Goal: Task Accomplishment & Management: Manage account settings

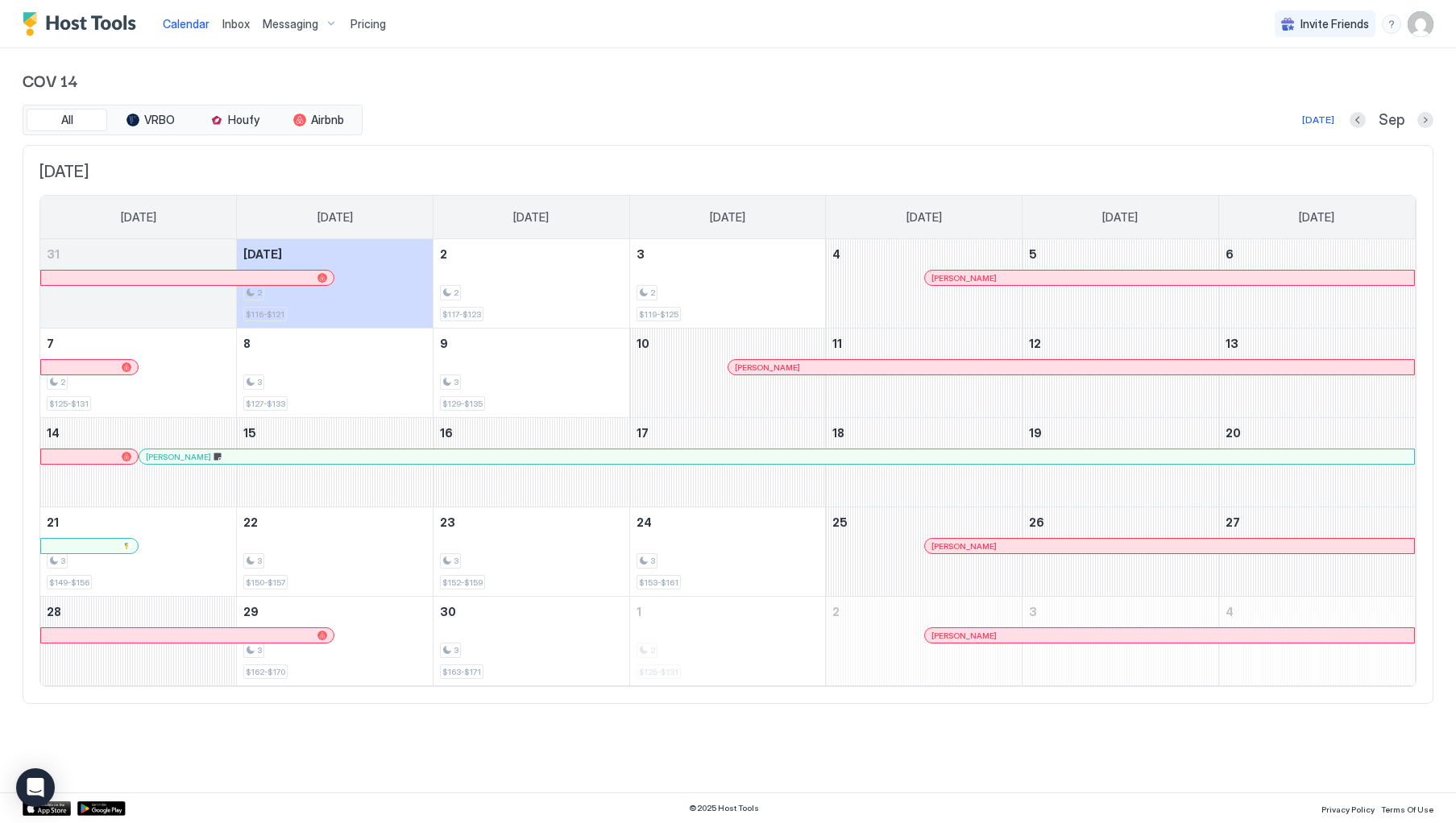
click at [282, 25] on span "Messaging" at bounding box center [291, 24] width 55 height 15
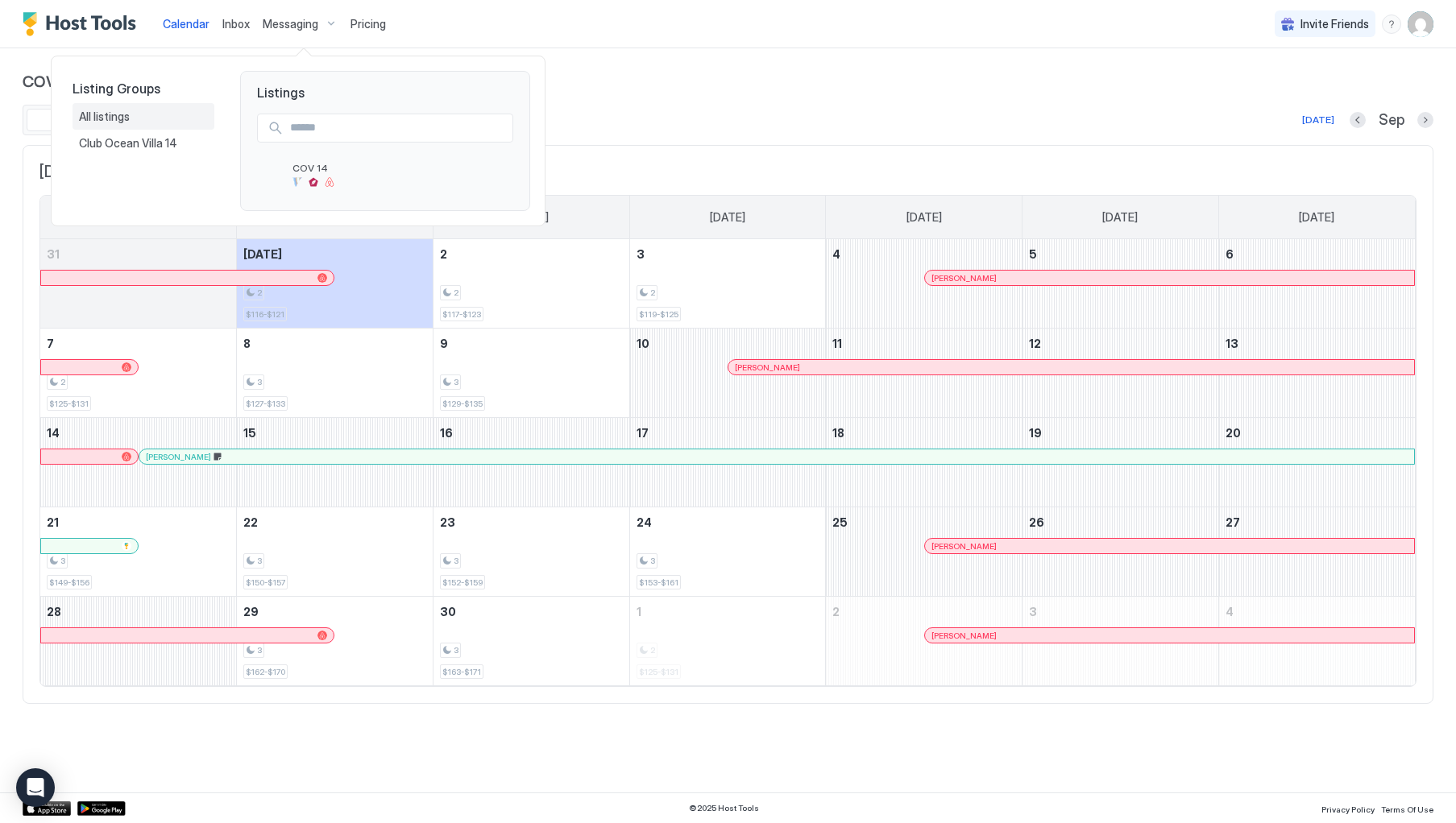
click at [126, 117] on span "All listings" at bounding box center [106, 117] width 53 height 15
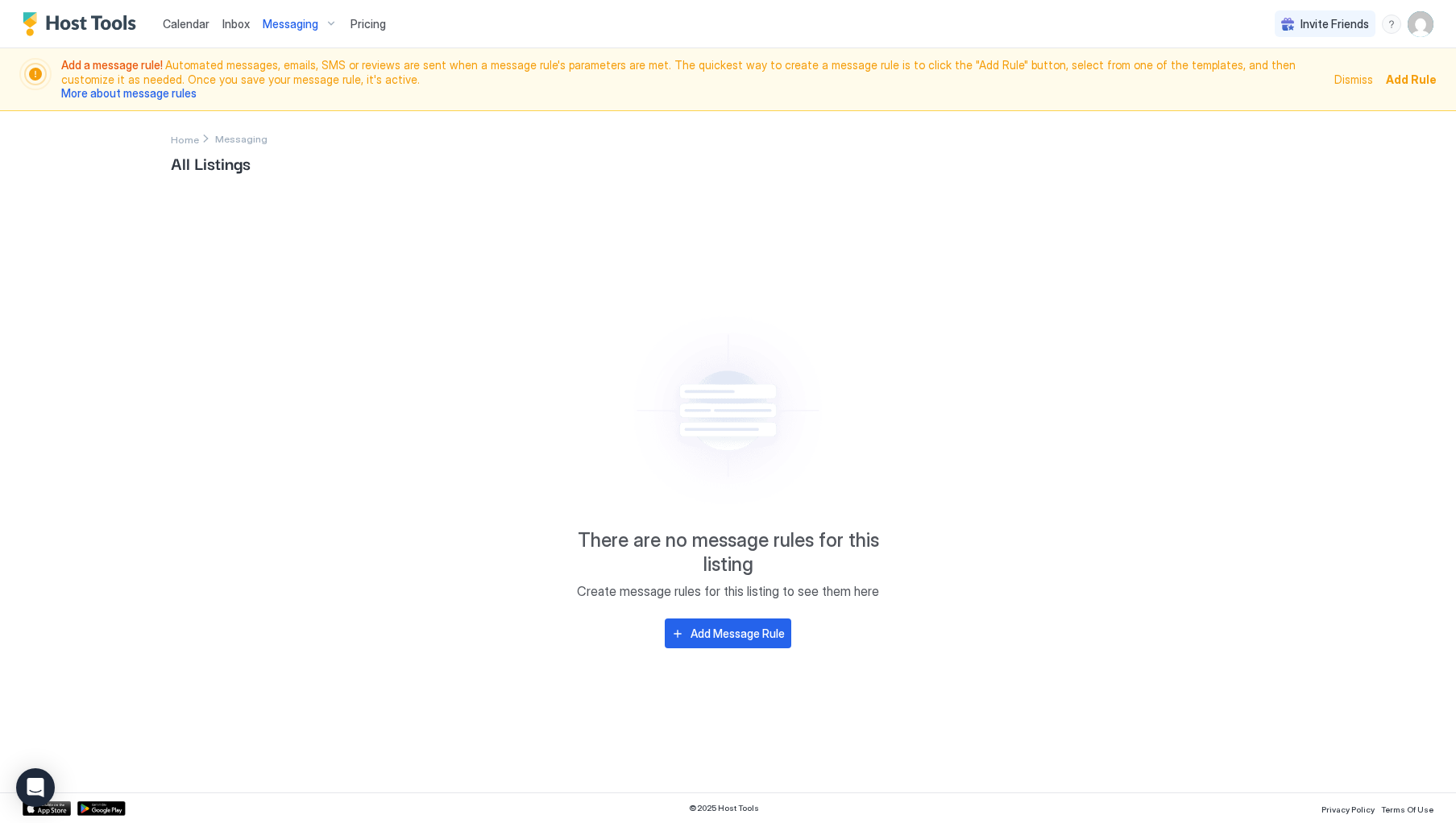
click at [283, 20] on span "Messaging" at bounding box center [291, 24] width 55 height 15
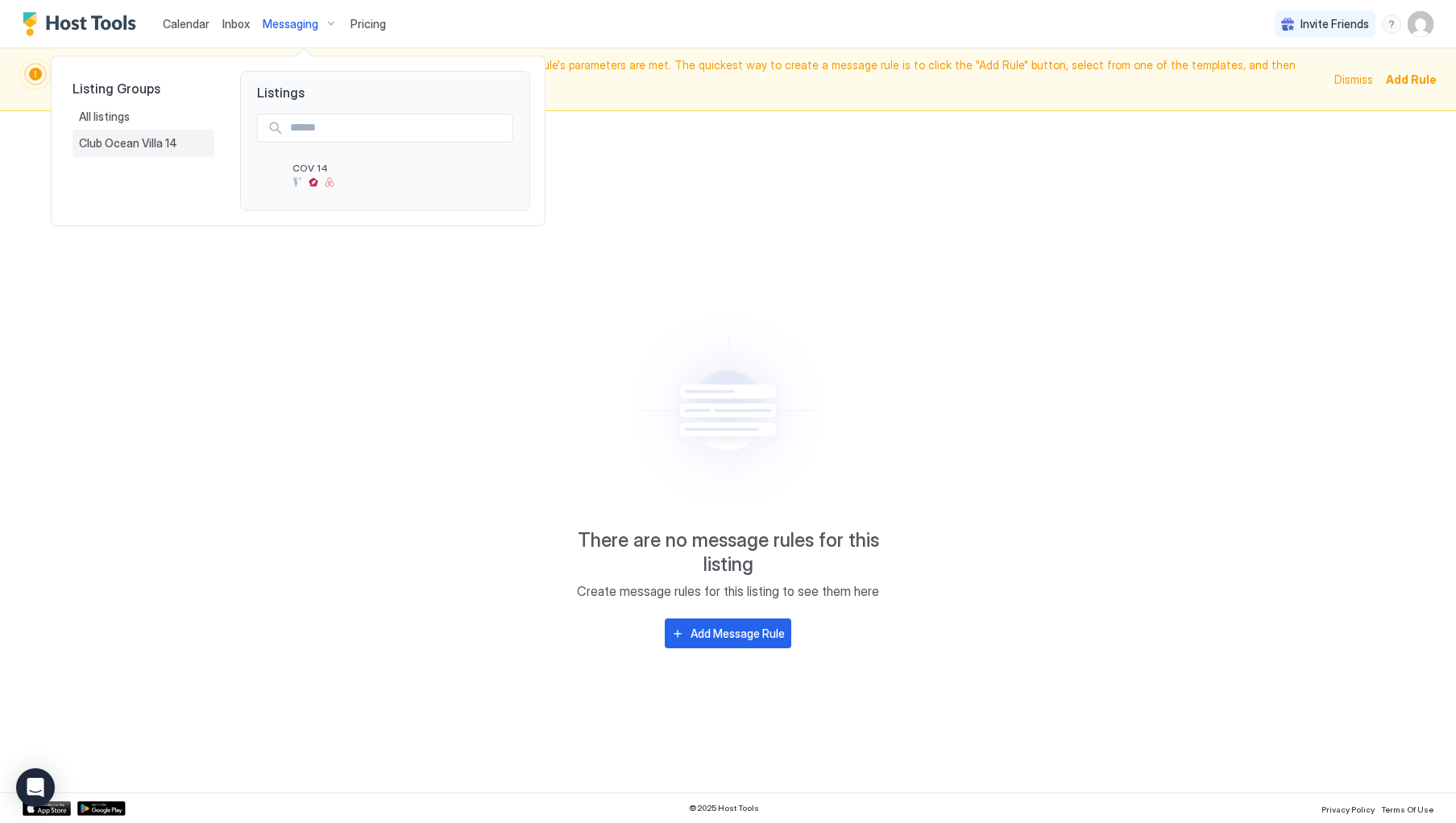
click at [150, 149] on span "Club Ocean Villa 14" at bounding box center [130, 143] width 101 height 15
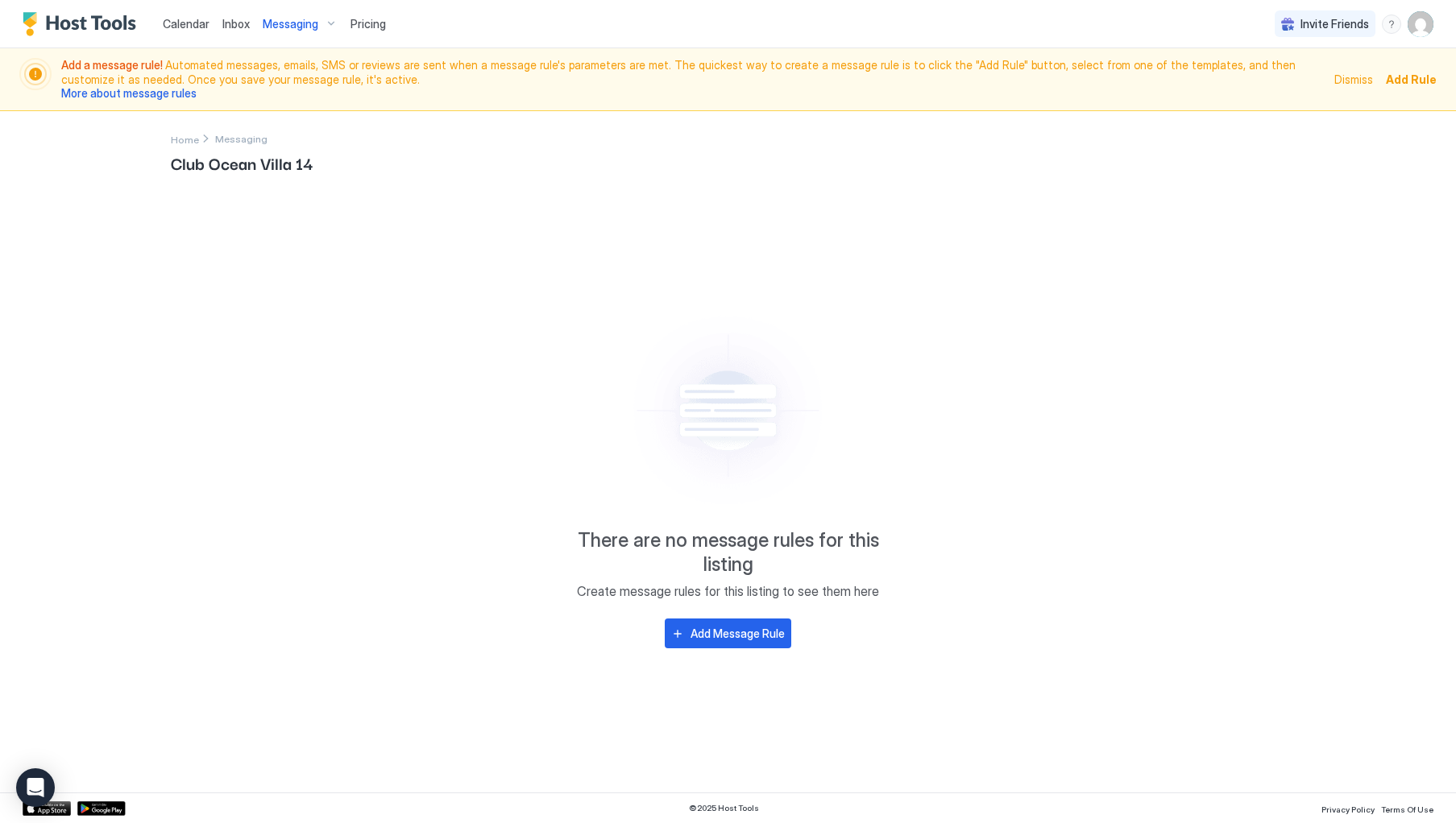
drag, startPoint x: 1348, startPoint y: 78, endPoint x: 1340, endPoint y: 80, distance: 8.2
click at [1343, 79] on span "Dismiss" at bounding box center [1354, 79] width 39 height 17
click at [1362, 80] on span "Dismiss" at bounding box center [1354, 79] width 39 height 17
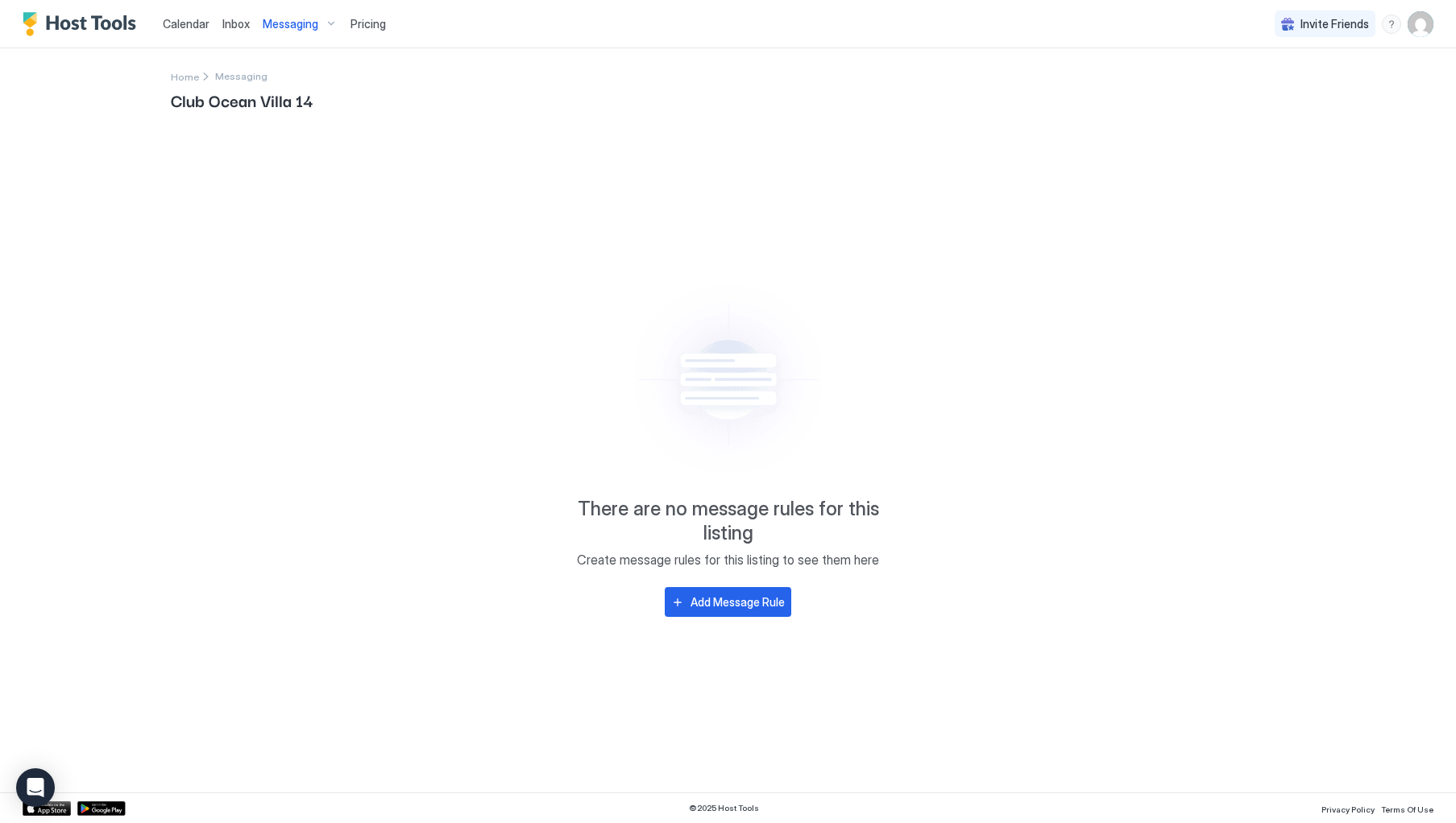
drag, startPoint x: 277, startPoint y: 108, endPoint x: 517, endPoint y: 136, distance: 241.6
click at [284, 111] on span "Club Ocean Villa 14" at bounding box center [728, 99] width 1115 height 24
click at [313, 29] on span "Messaging" at bounding box center [291, 24] width 55 height 15
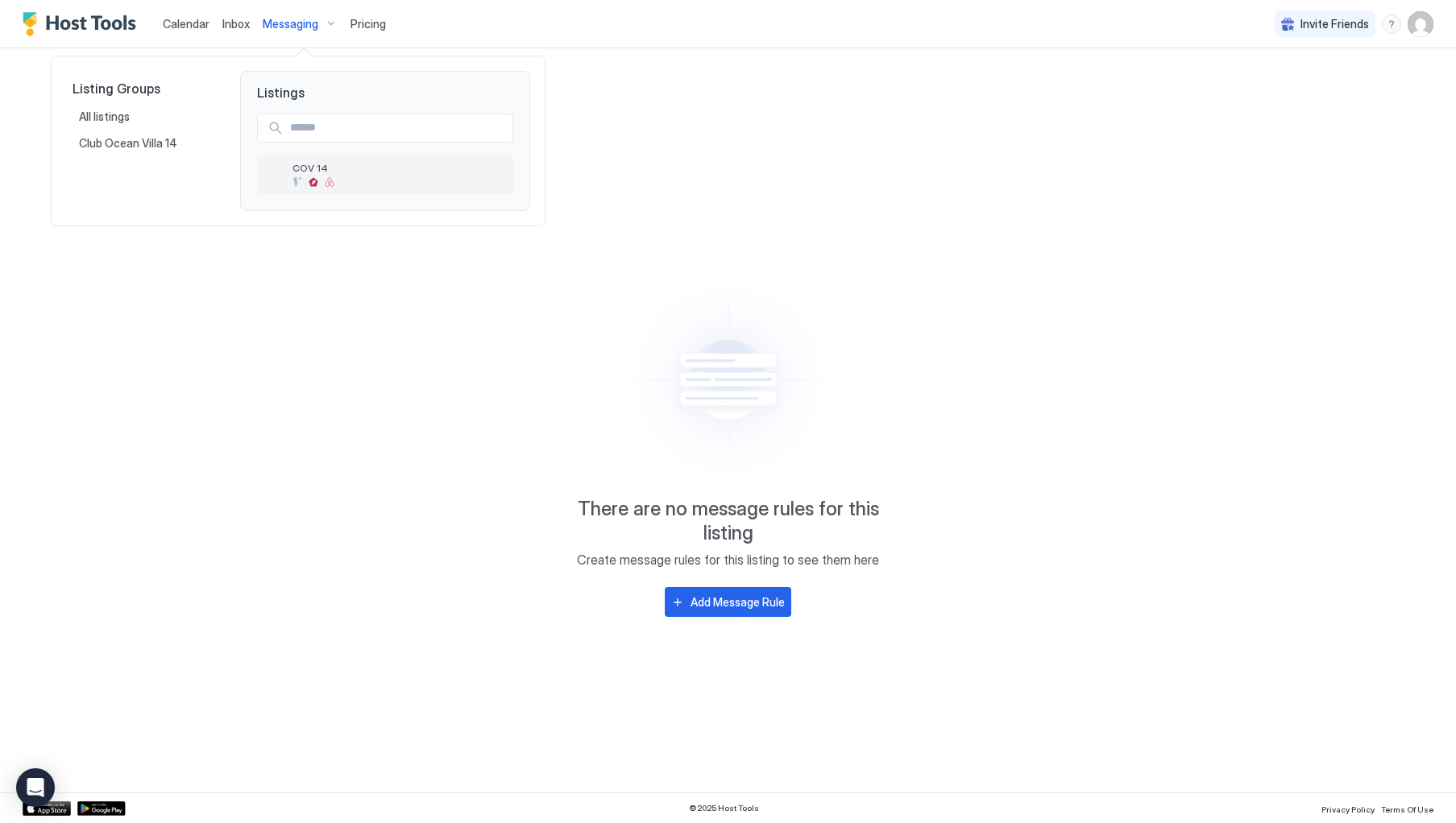
click at [321, 185] on div at bounding box center [399, 182] width 214 height 10
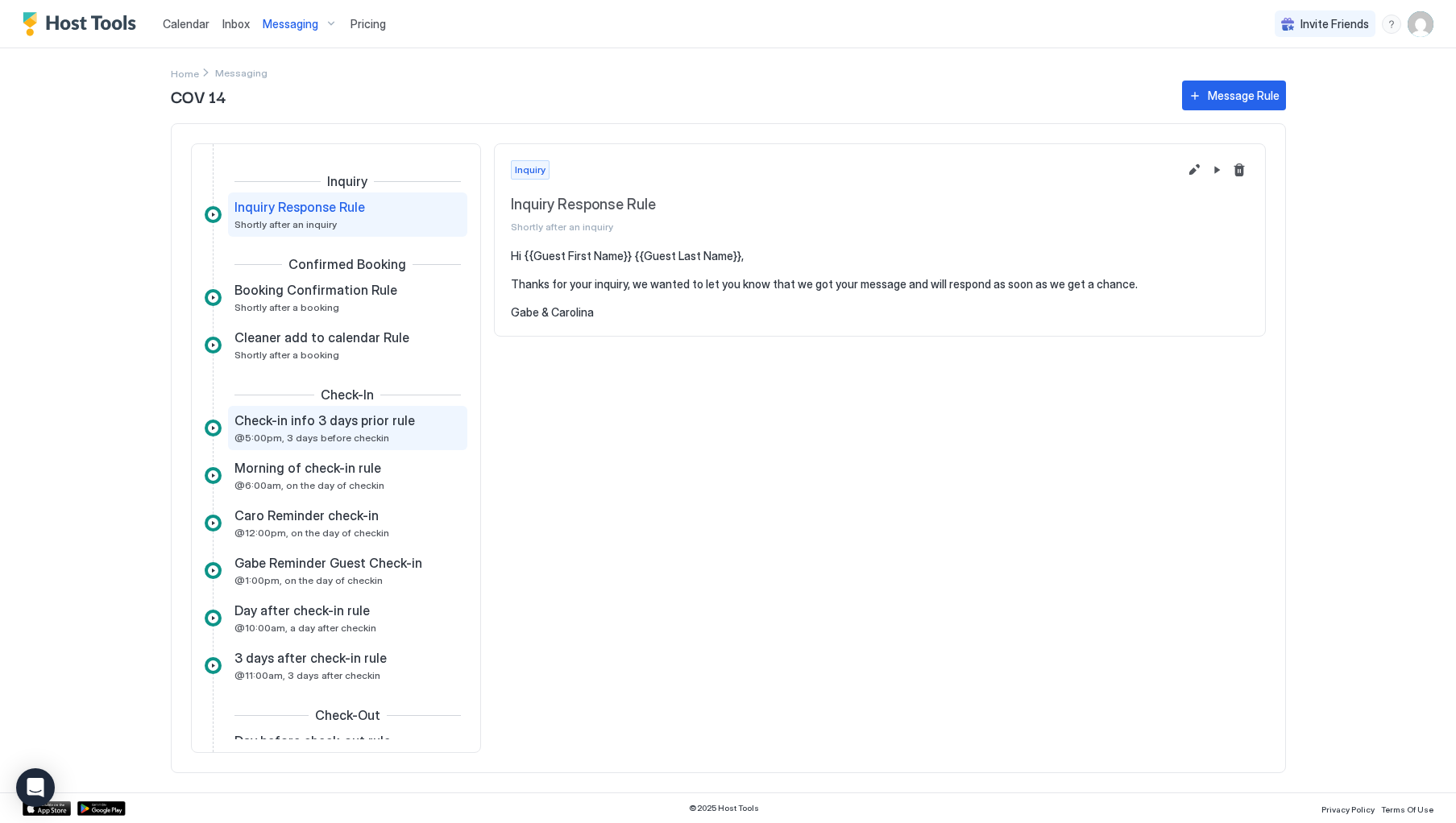
click at [410, 428] on div "Check-in info 3 days prior rule" at bounding box center [337, 421] width 204 height 17
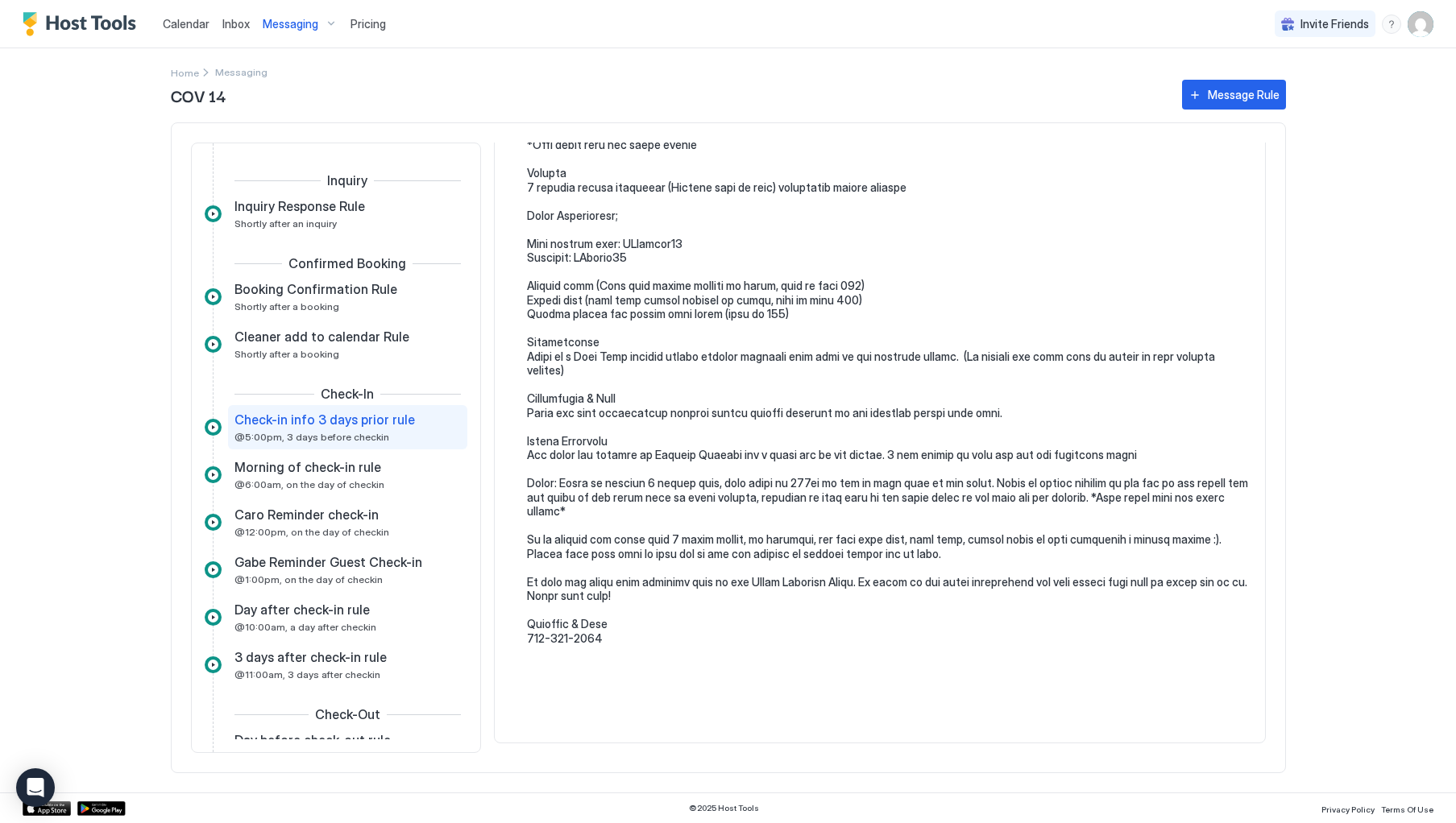
scroll to position [596, 0]
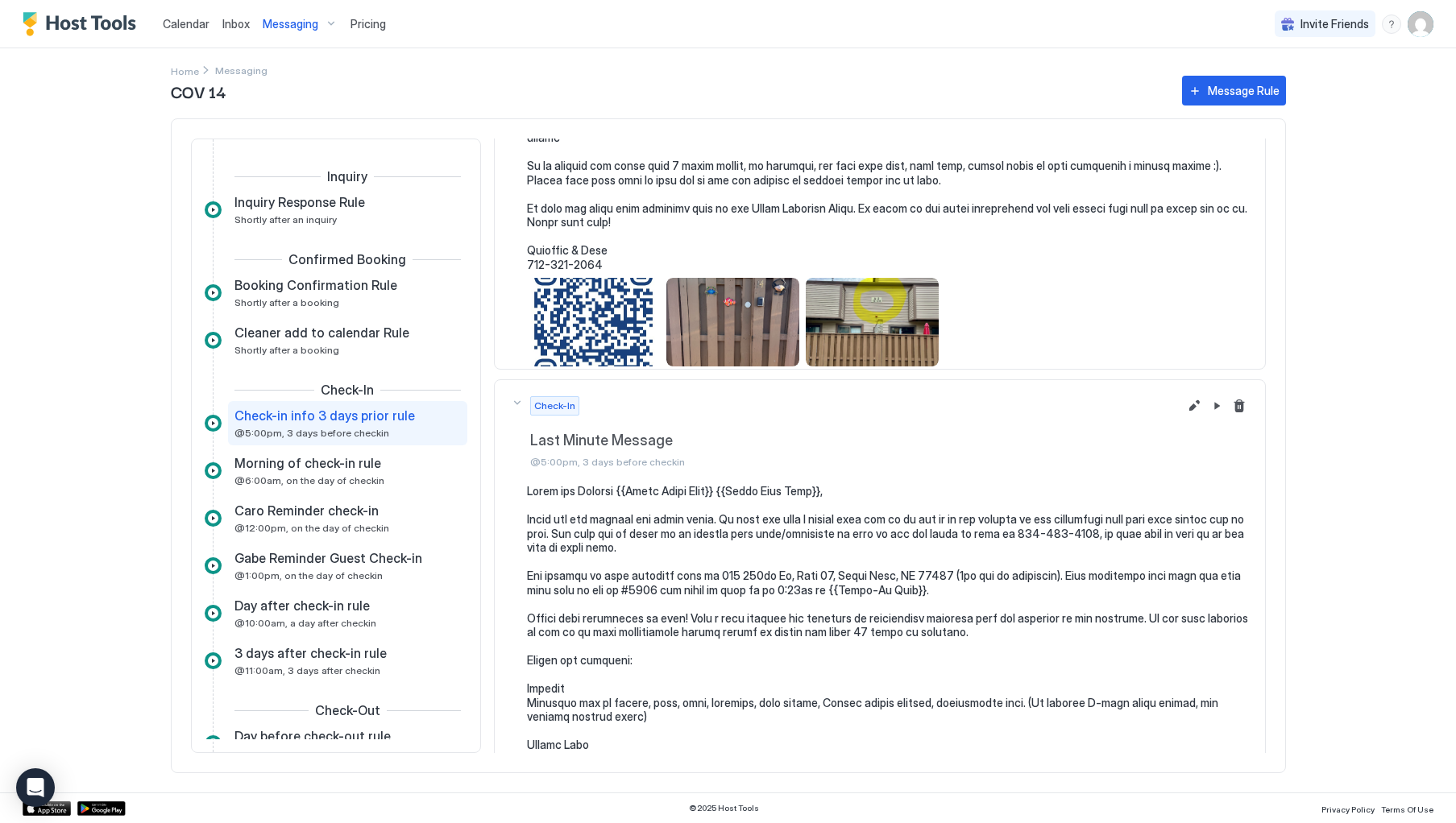
scroll to position [881, 0]
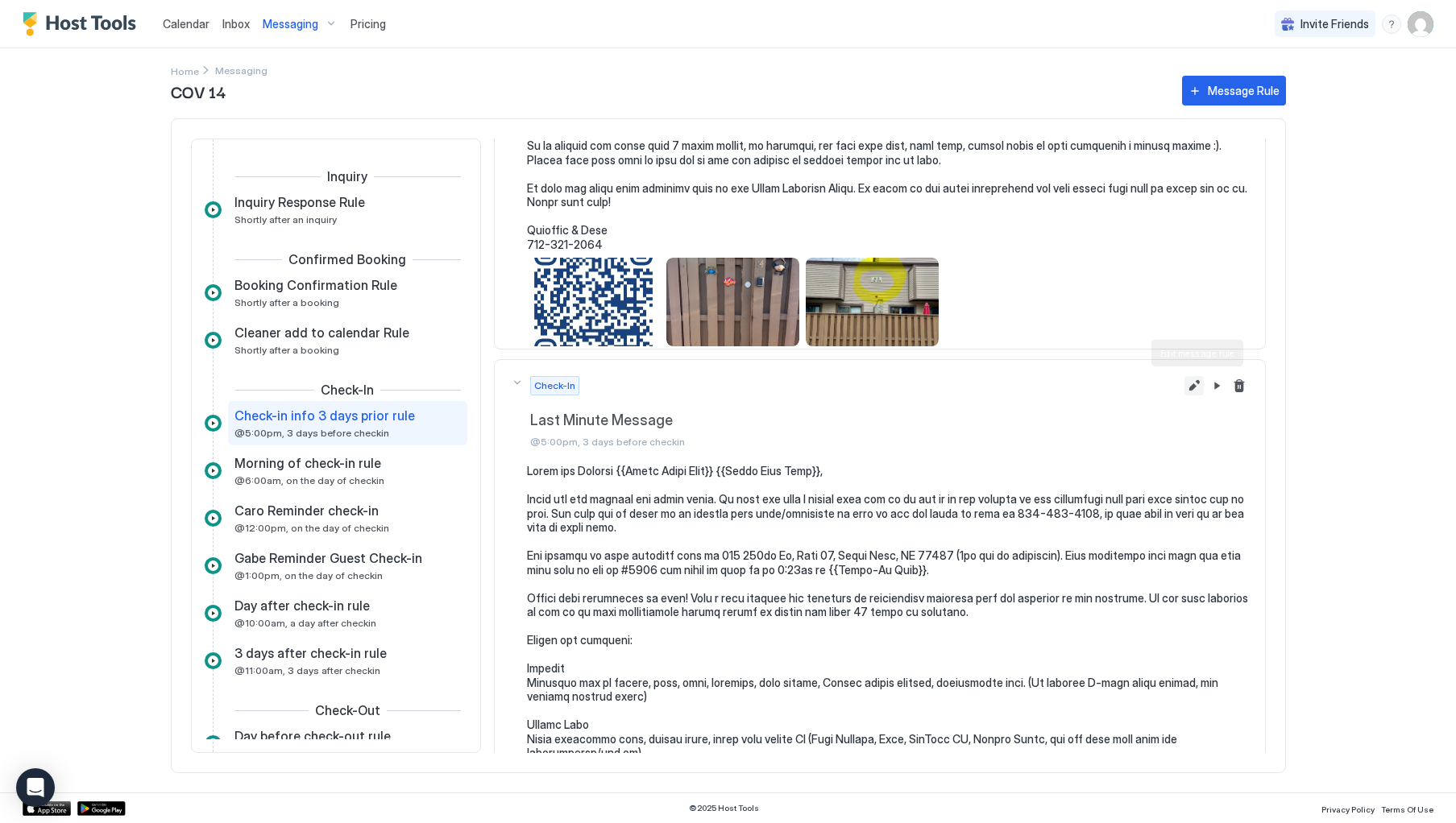
click at [1190, 389] on button "Edit message rule" at bounding box center [1194, 385] width 19 height 19
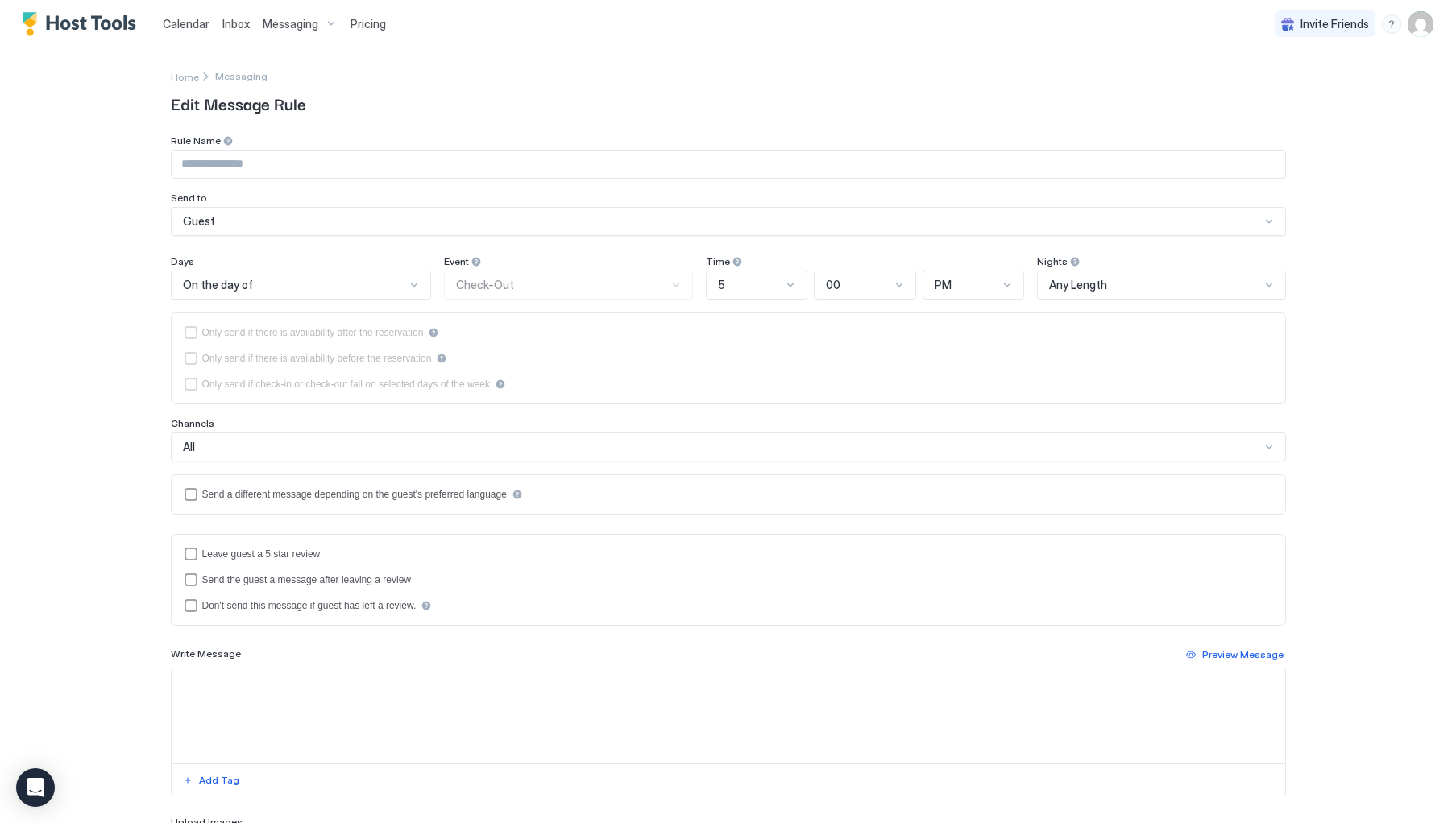
type input "**********"
type textarea "**********"
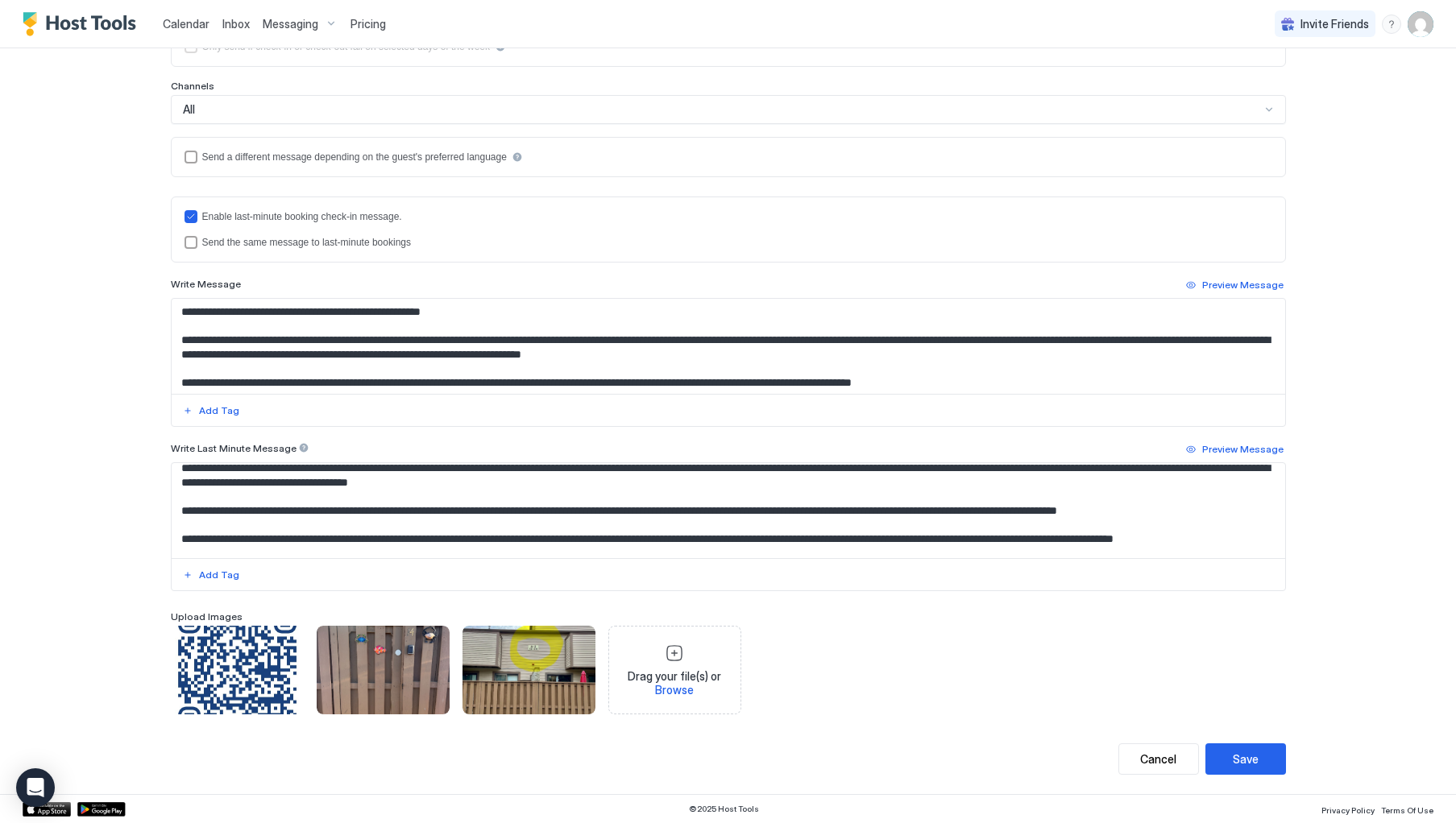
scroll to position [38, 0]
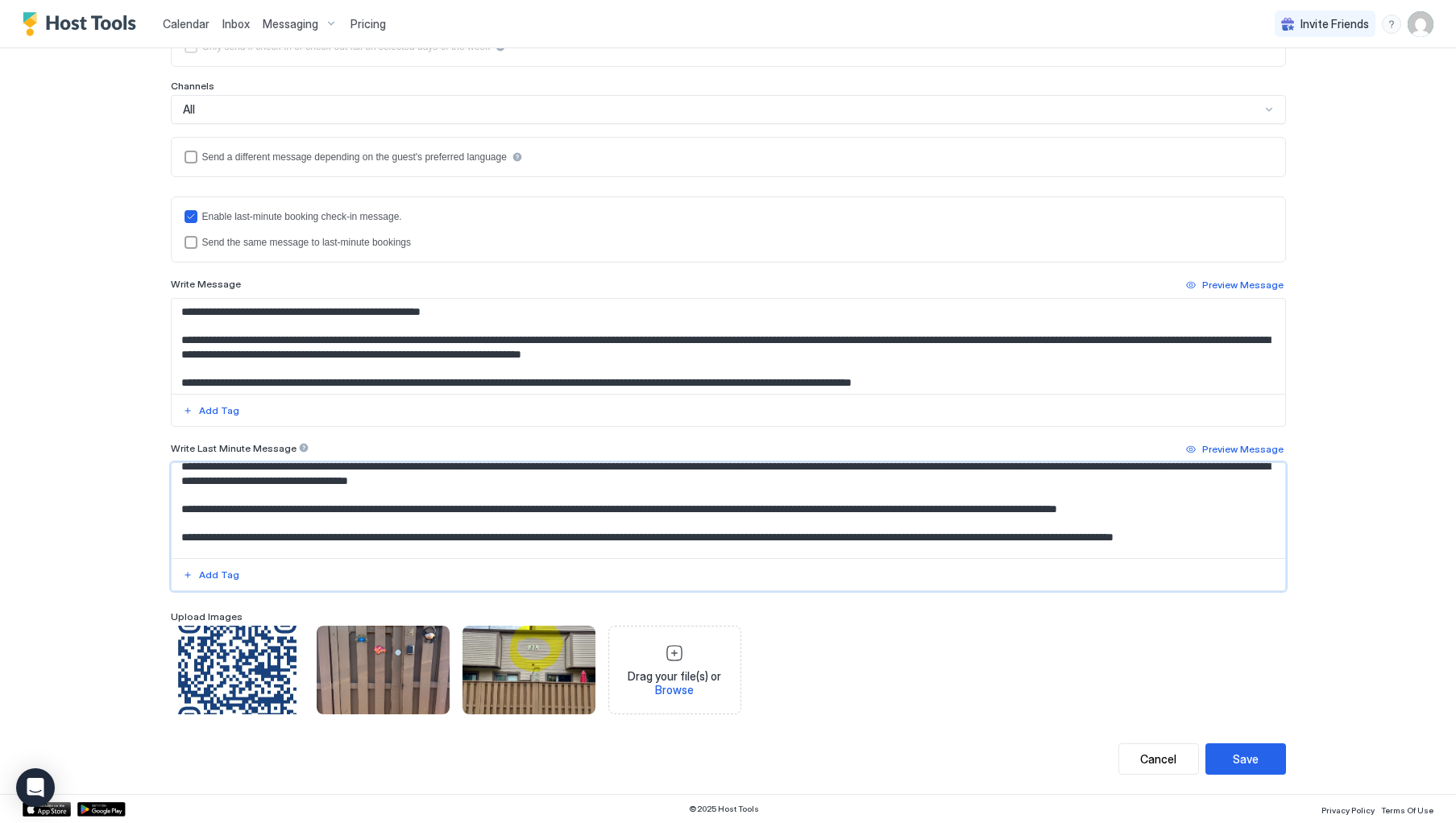
click at [978, 505] on textarea "Input Field" at bounding box center [728, 510] width 1114 height 95
click at [820, 535] on textarea "Input Field" at bounding box center [728, 510] width 1114 height 95
type textarea "**********"
click at [1246, 767] on div "Save" at bounding box center [1245, 759] width 26 height 17
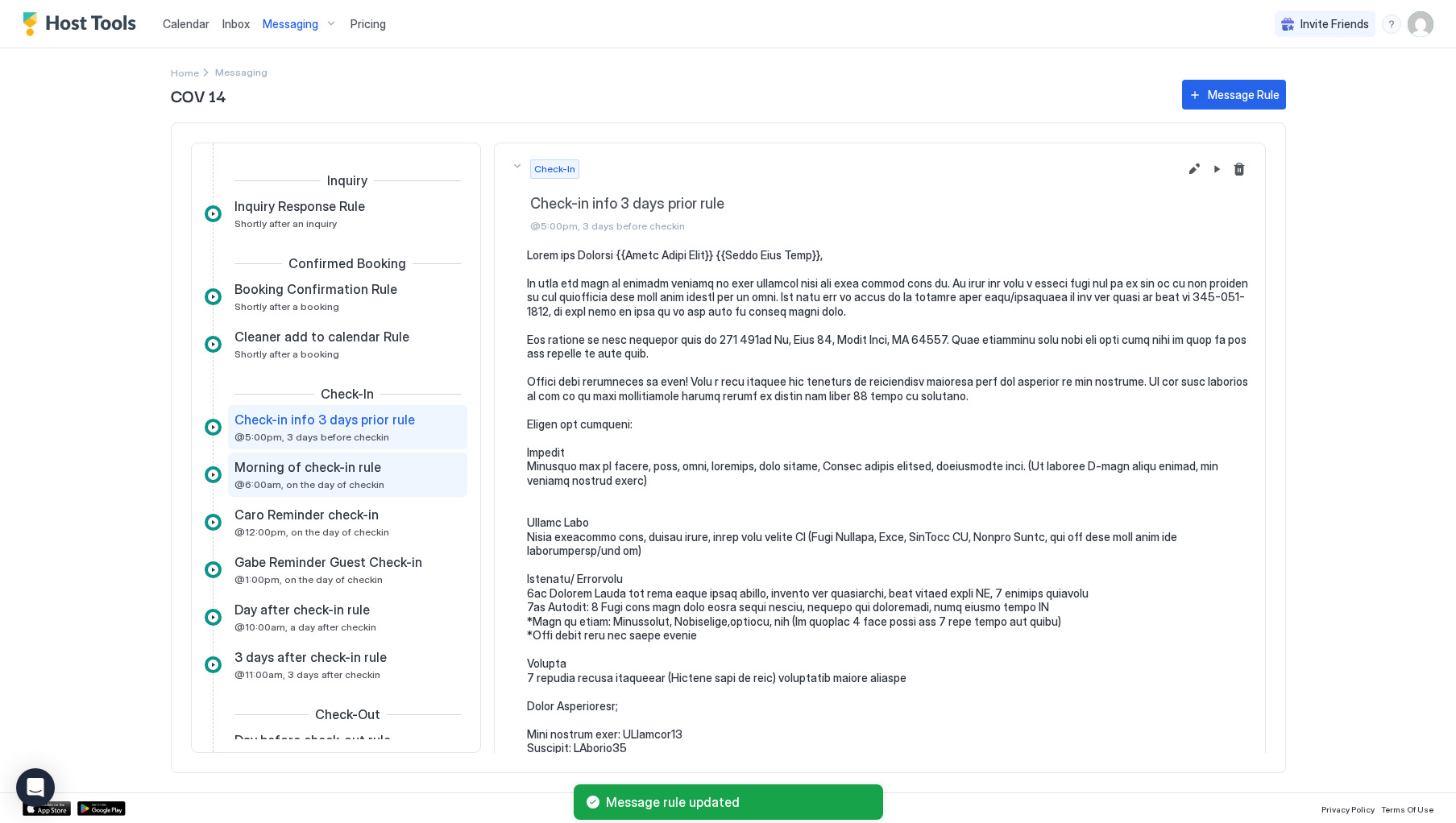
click at [346, 478] on div "Morning of check-in rule @6:00am, on the day of checkin" at bounding box center [337, 474] width 204 height 31
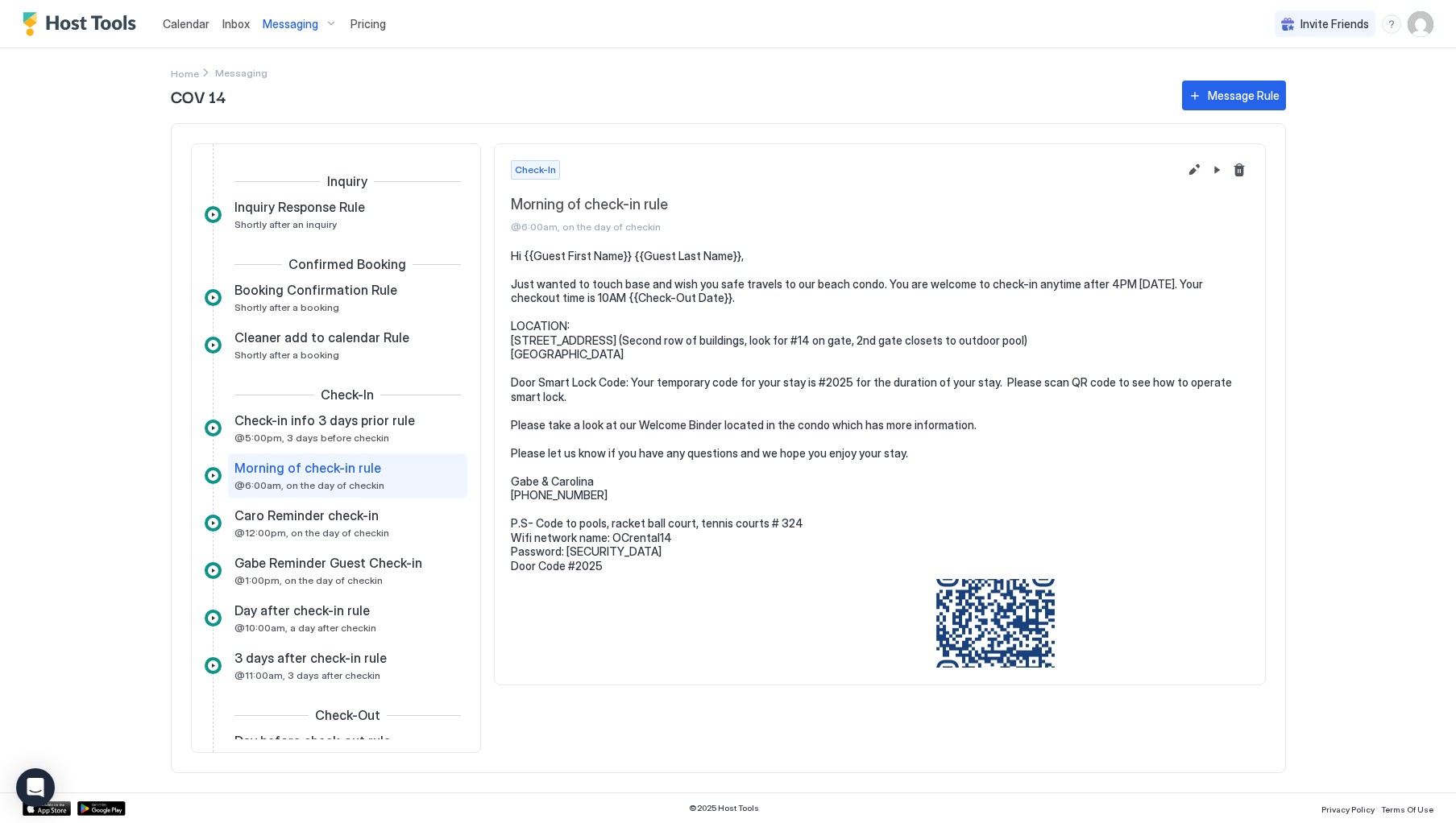
click at [843, 380] on pre "Hi {{Guest First Name}} {{Guest Last Name}}, Just wanted to touch base and wish…" at bounding box center [879, 411] width 738 height 325
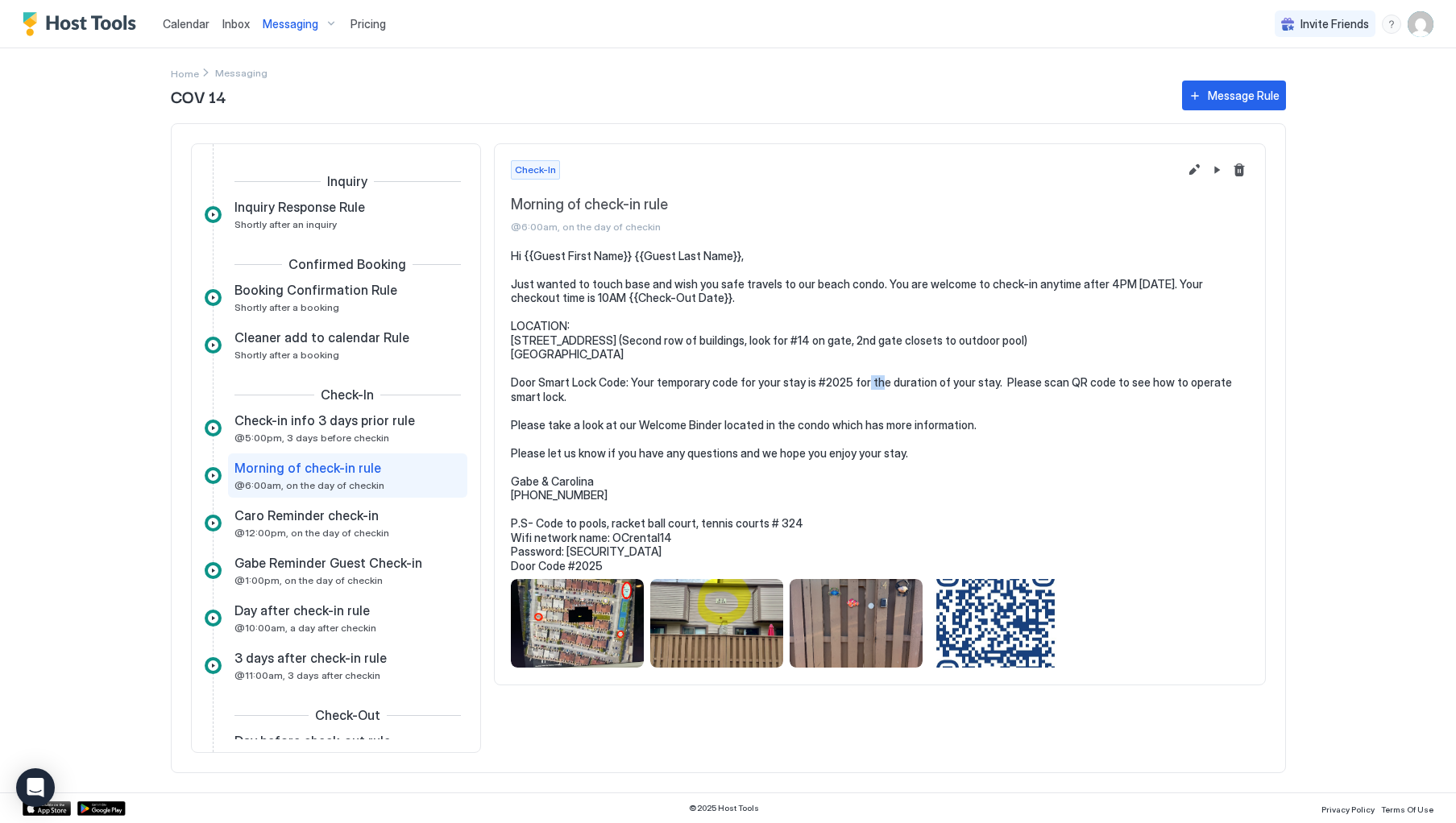
drag, startPoint x: 848, startPoint y: 379, endPoint x: 834, endPoint y: 380, distance: 14.0
click at [834, 380] on pre "Hi {{Guest First Name}} {{Guest Last Name}}, Just wanted to touch base and wish…" at bounding box center [879, 411] width 738 height 325
click at [845, 390] on pre "Hi {{Guest First Name}} {{Guest Last Name}}, Just wanted to touch base and wish…" at bounding box center [879, 411] width 738 height 325
click at [837, 380] on pre "Hi {{Guest First Name}} {{Guest Last Name}}, Just wanted to touch base and wish…" at bounding box center [879, 411] width 738 height 325
click at [1196, 167] on button "Edit message rule" at bounding box center [1194, 169] width 19 height 19
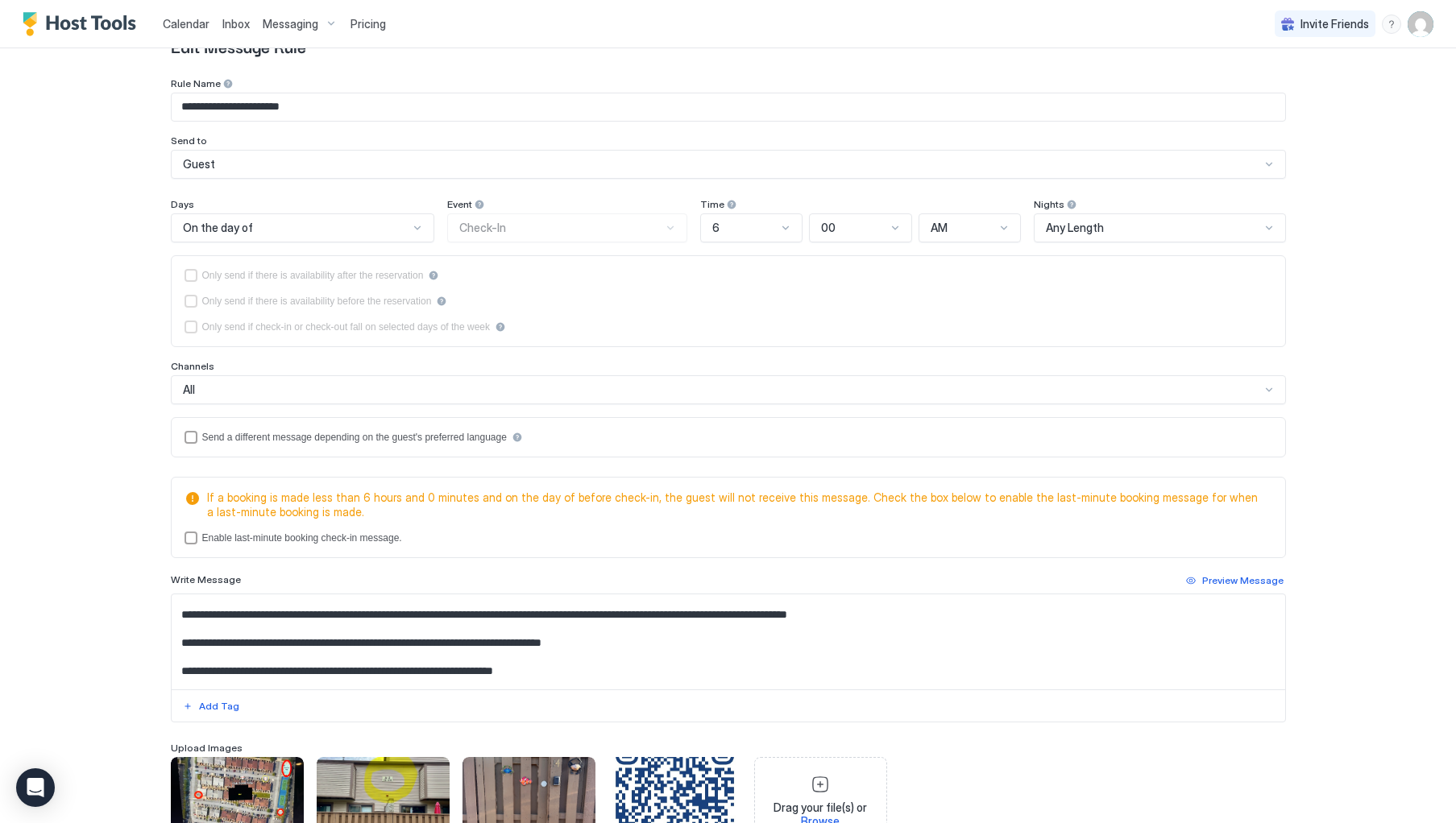
scroll to position [113, 0]
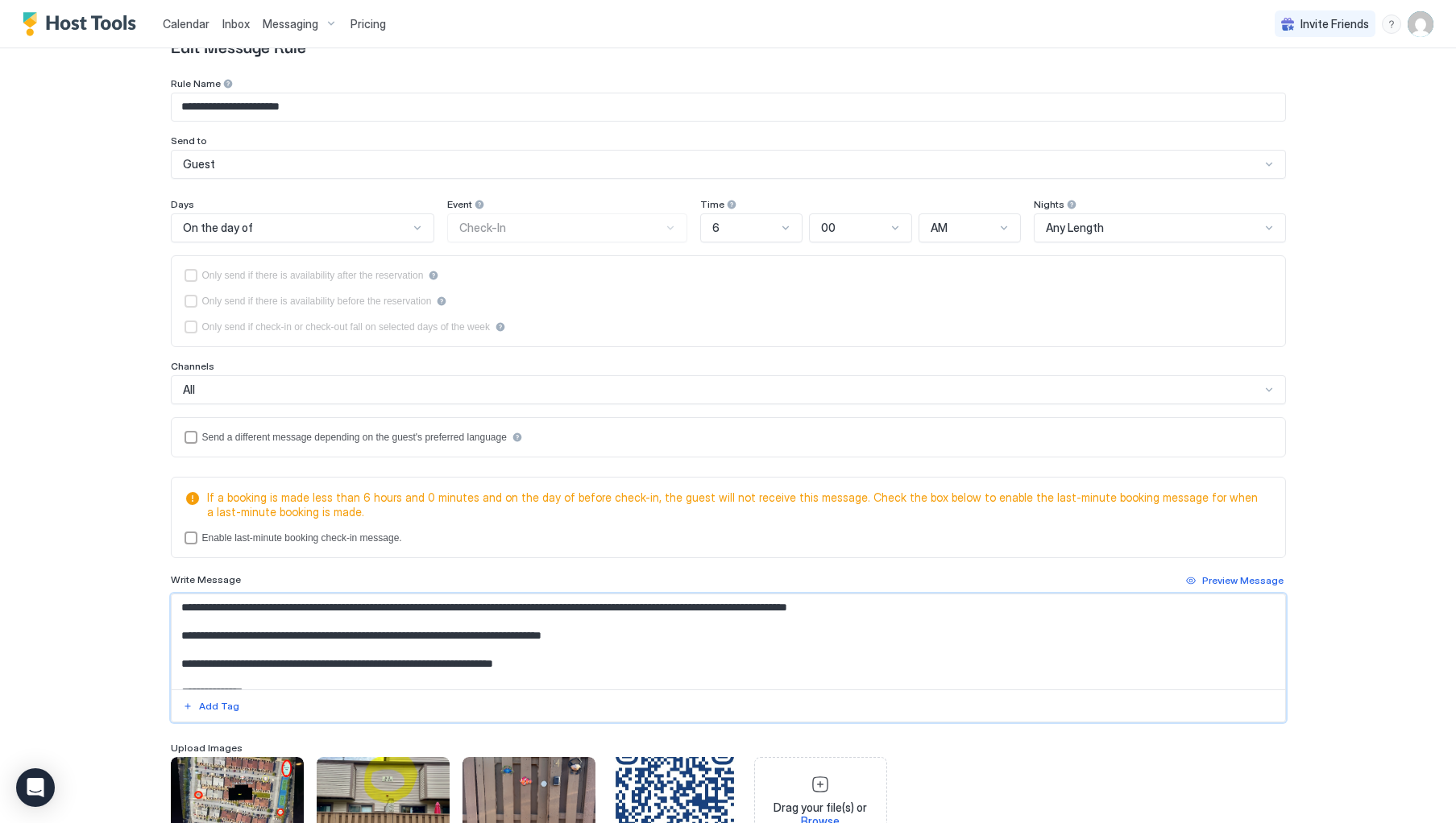
drag, startPoint x: 498, startPoint y: 613, endPoint x: 512, endPoint y: 614, distance: 14.0
click at [509, 611] on textarea "**********" at bounding box center [728, 642] width 1114 height 95
click at [661, 638] on textarea "**********" at bounding box center [728, 642] width 1114 height 95
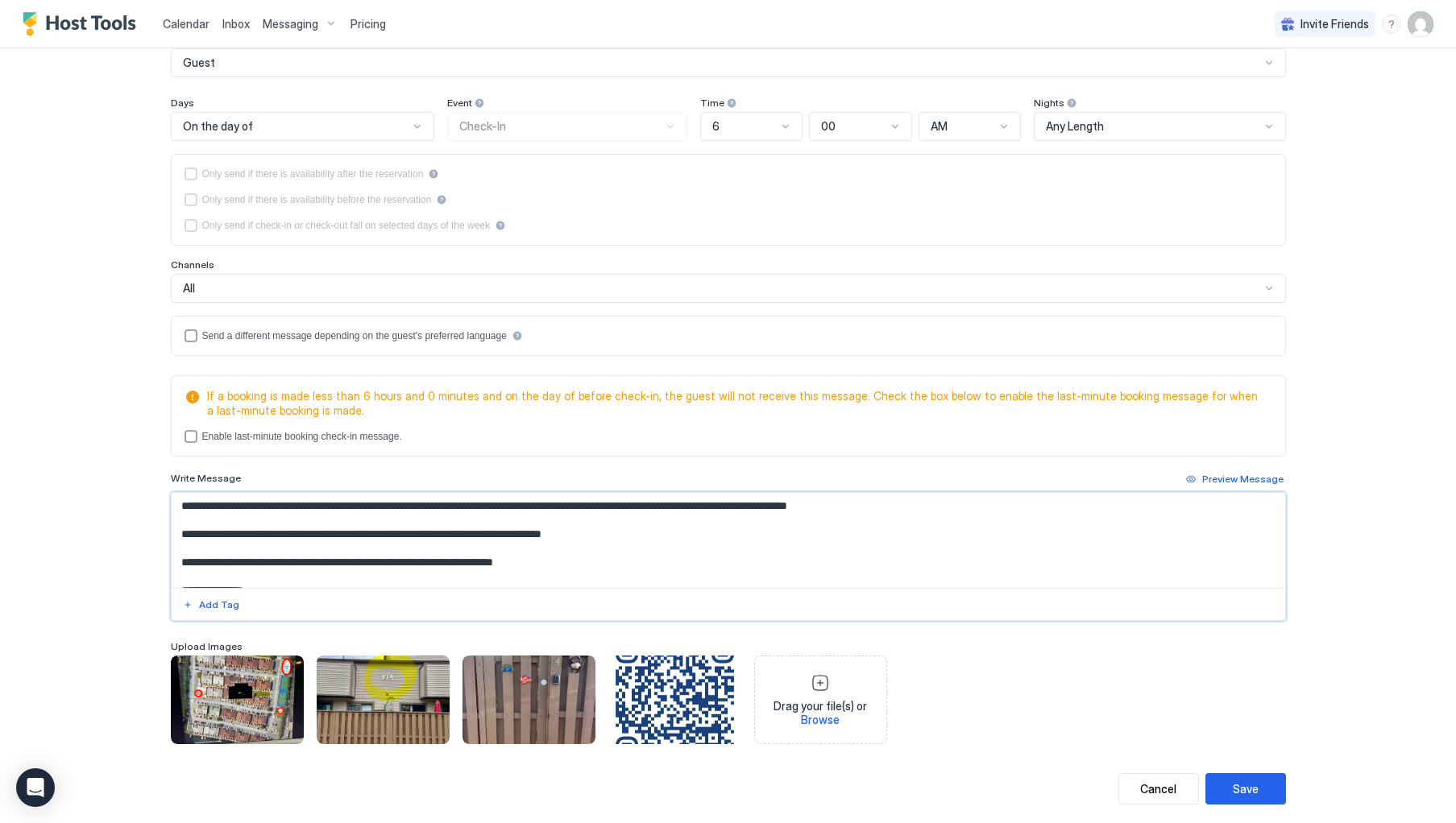
scroll to position [189, 0]
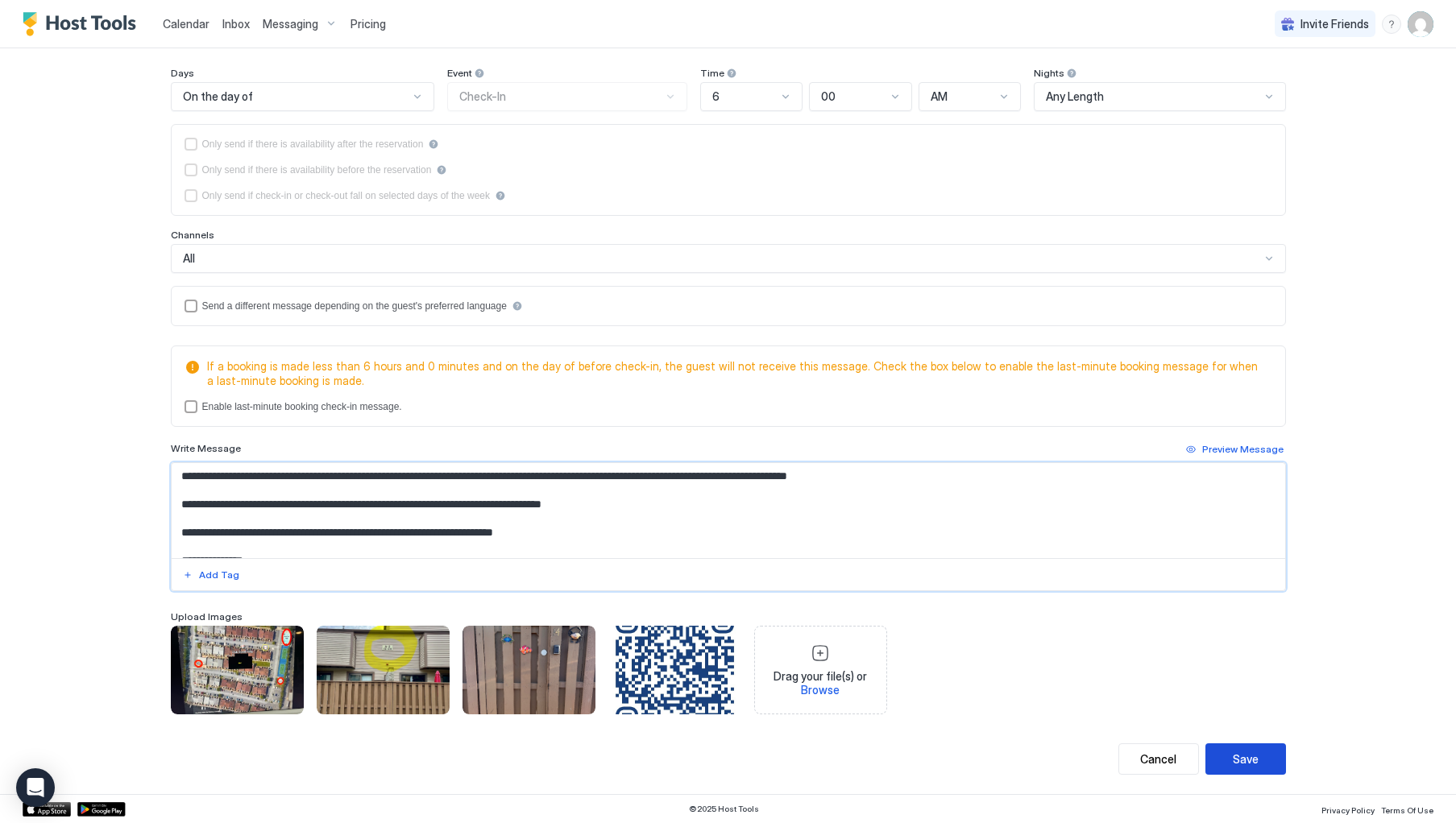
type textarea "**********"
click at [1243, 764] on div "Save" at bounding box center [1245, 759] width 26 height 17
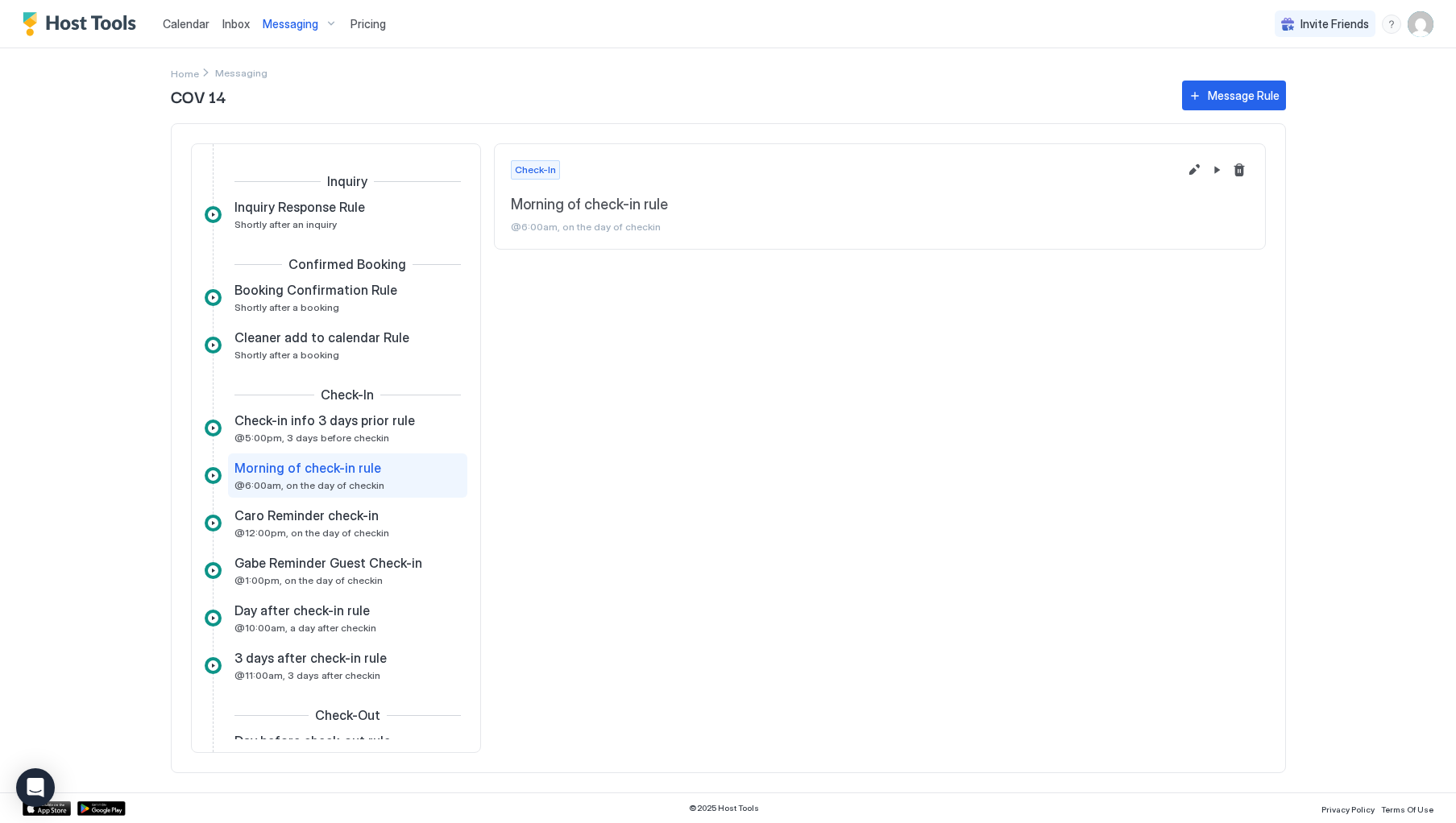
scroll to position [28, 0]
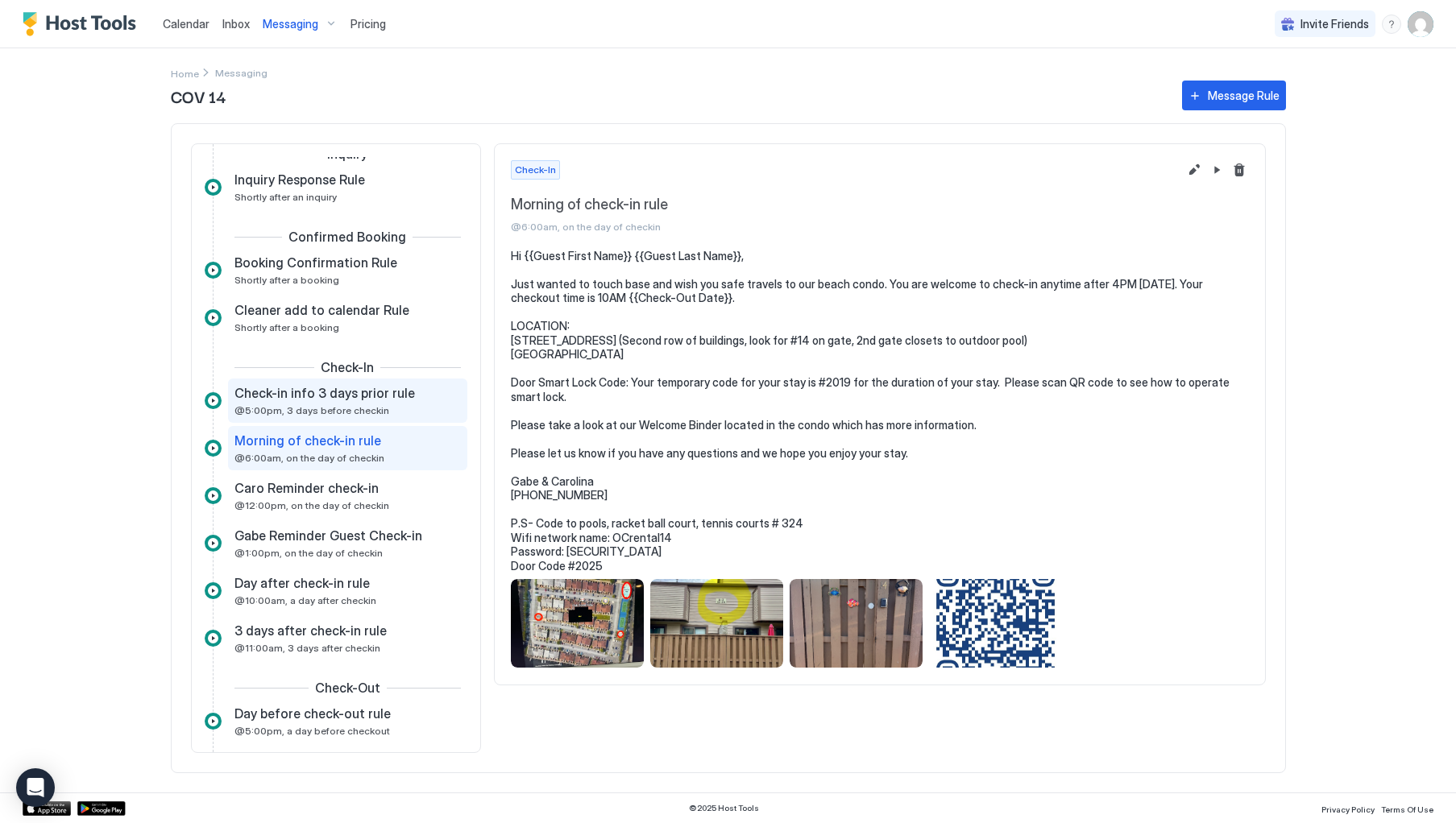
click at [322, 396] on span "Check-in info 3 days prior rule" at bounding box center [325, 394] width 180 height 17
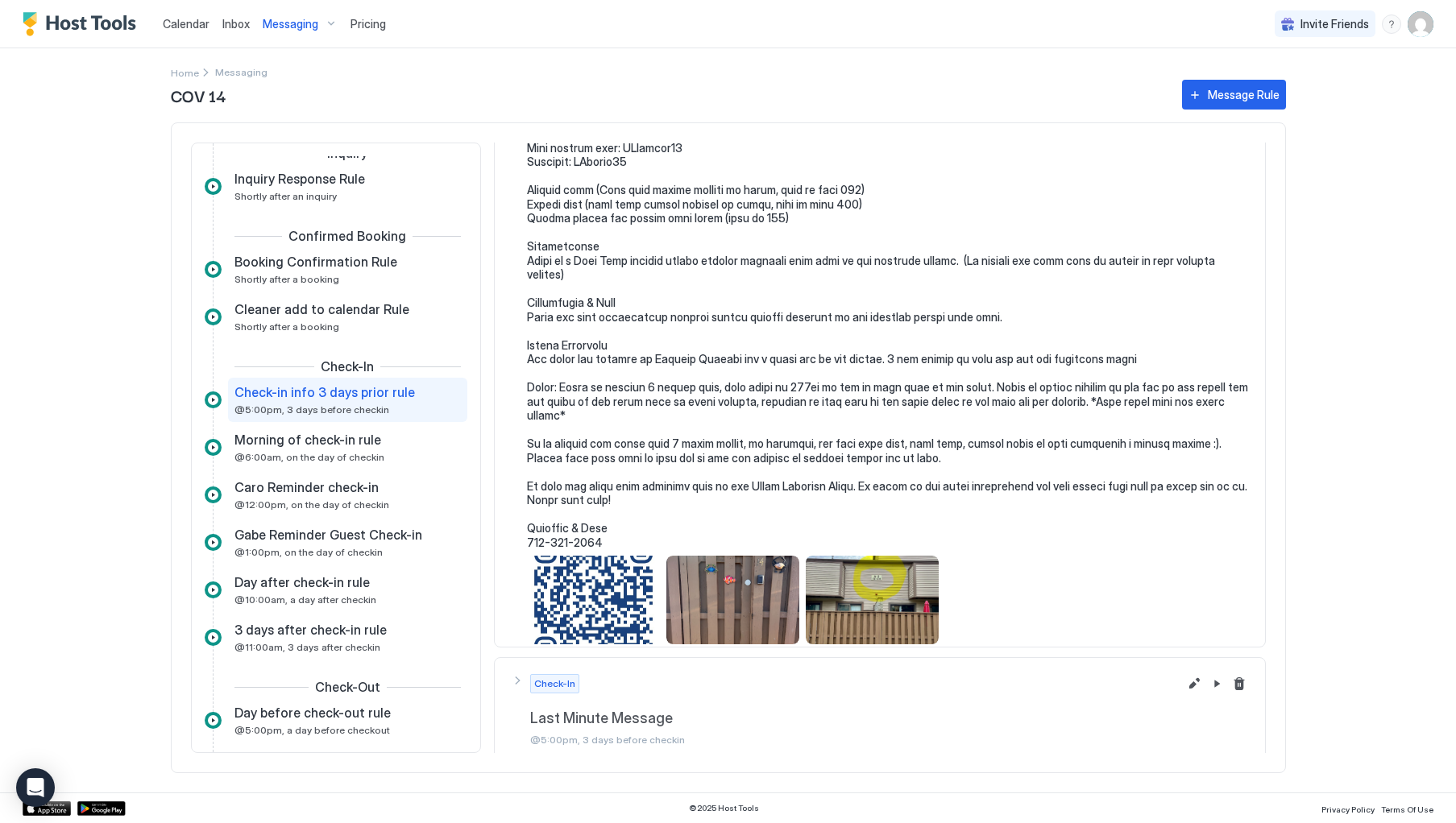
scroll to position [596, 0]
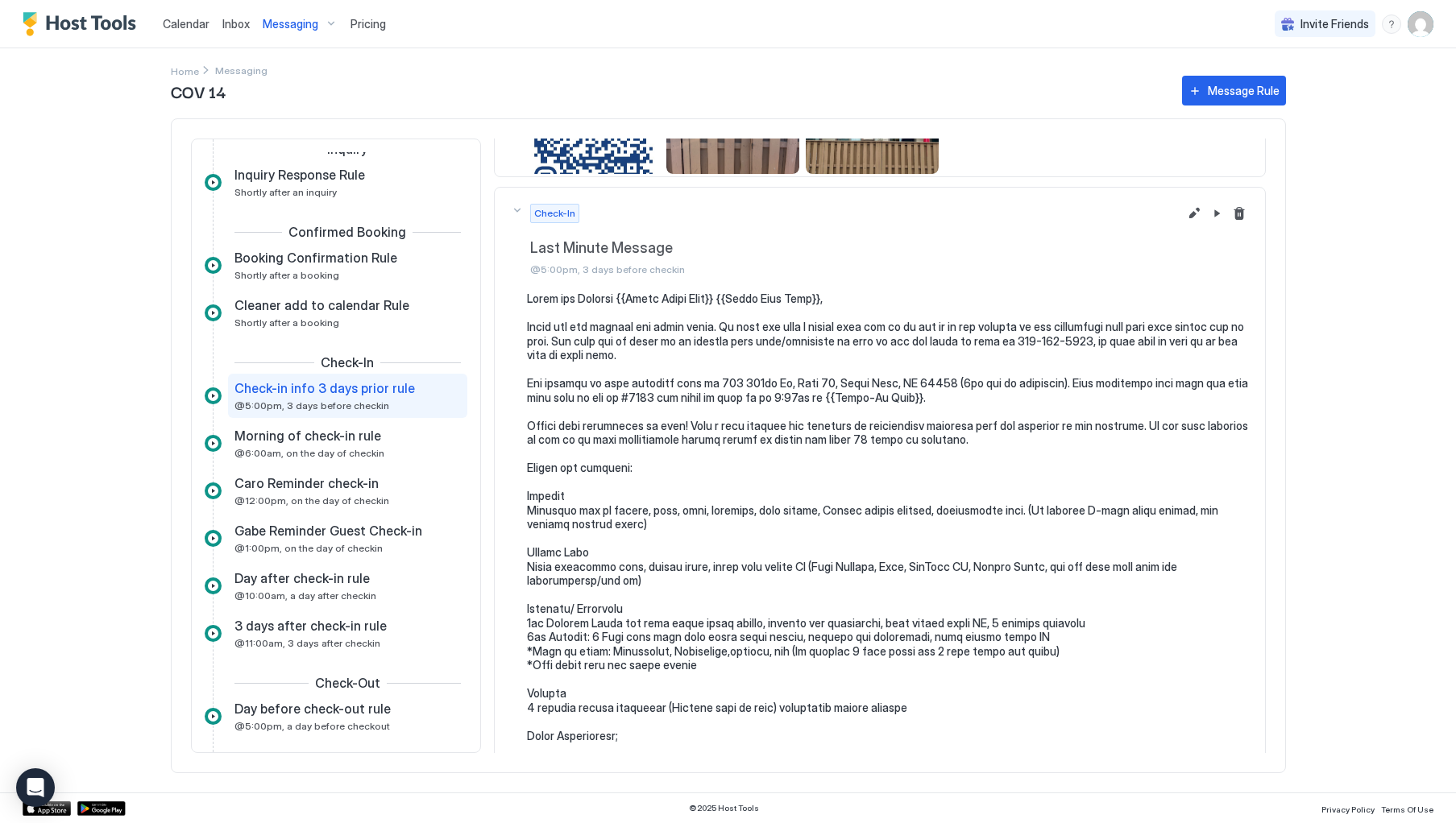
scroll to position [1056, 0]
drag, startPoint x: 111, startPoint y: 223, endPoint x: 159, endPoint y: 199, distance: 53.7
click at [111, 223] on div "Calendar Inbox Messaging Pricing Invite Friends GG Home Messaging COV 14 Messag…" at bounding box center [728, 411] width 1456 height 823
click at [1427, 19] on img "User profile" at bounding box center [1420, 24] width 26 height 26
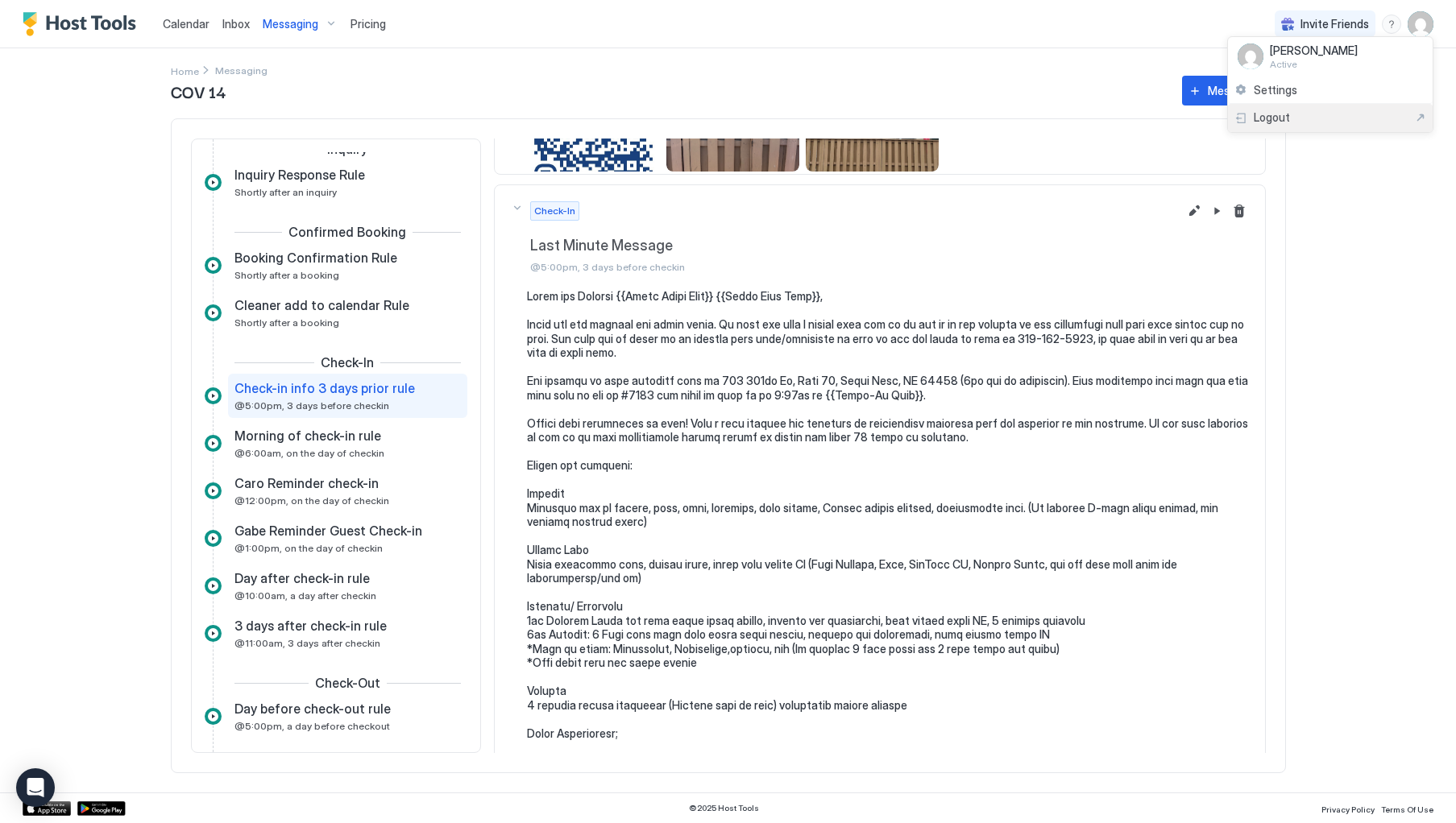
drag, startPoint x: 1278, startPoint y: 125, endPoint x: 1267, endPoint y: 125, distance: 11.0
click at [1278, 125] on div "Logout" at bounding box center [1330, 118] width 205 height 29
